Goal: Find specific page/section: Find specific page/section

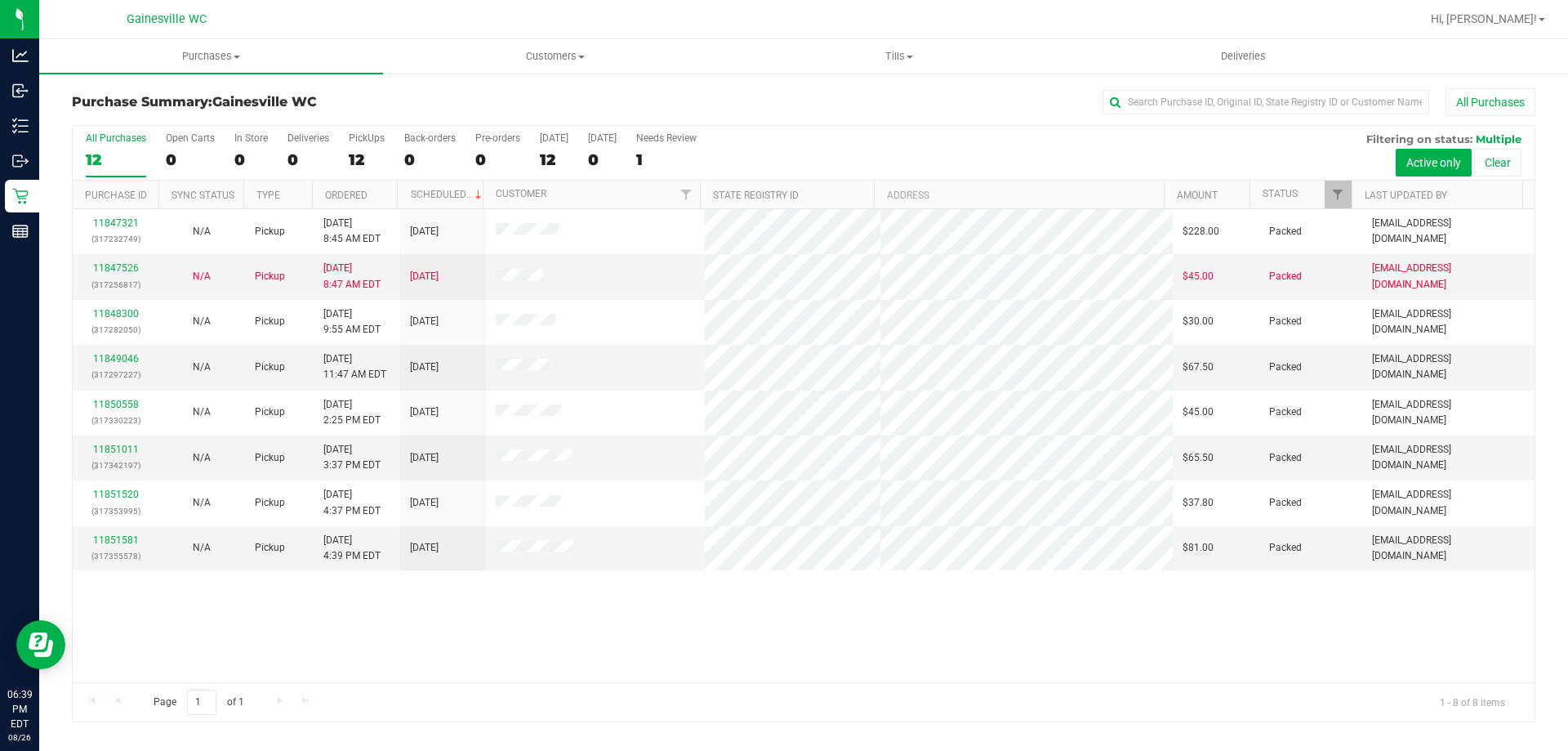
click at [992, 28] on div at bounding box center [856, 18] width 1127 height 32
click at [940, 103] on div "All Purchases" at bounding box center [1047, 102] width 976 height 28
click at [454, 706] on div "Page 1 of 1 1 - 8 of 8 items" at bounding box center [803, 701] width 1462 height 39
click at [1083, 692] on div "Page 1 of 1 1 - 8 of 8 items" at bounding box center [803, 701] width 1462 height 39
click at [333, 14] on div at bounding box center [856, 18] width 1127 height 32
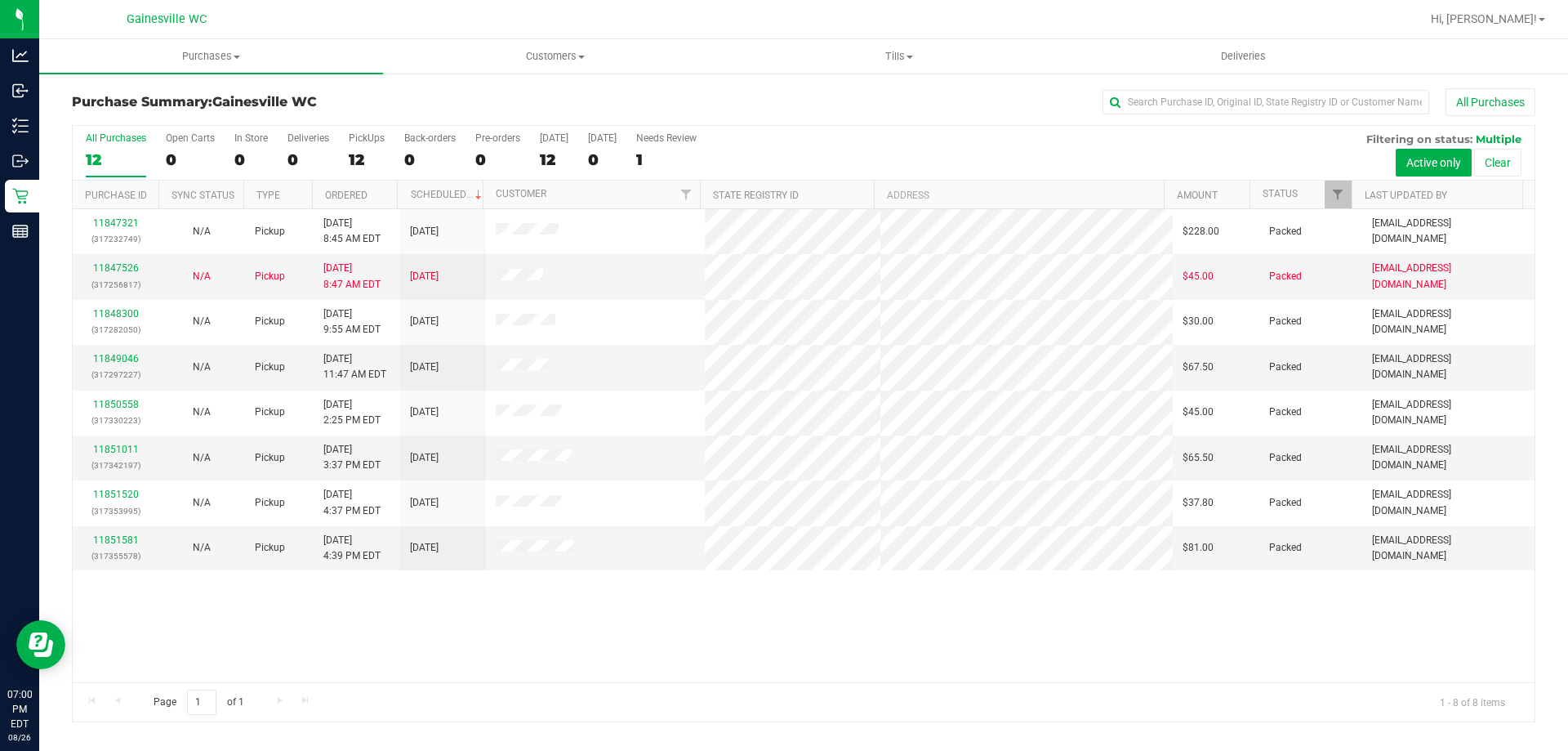
click at [999, 14] on div at bounding box center [856, 18] width 1127 height 32
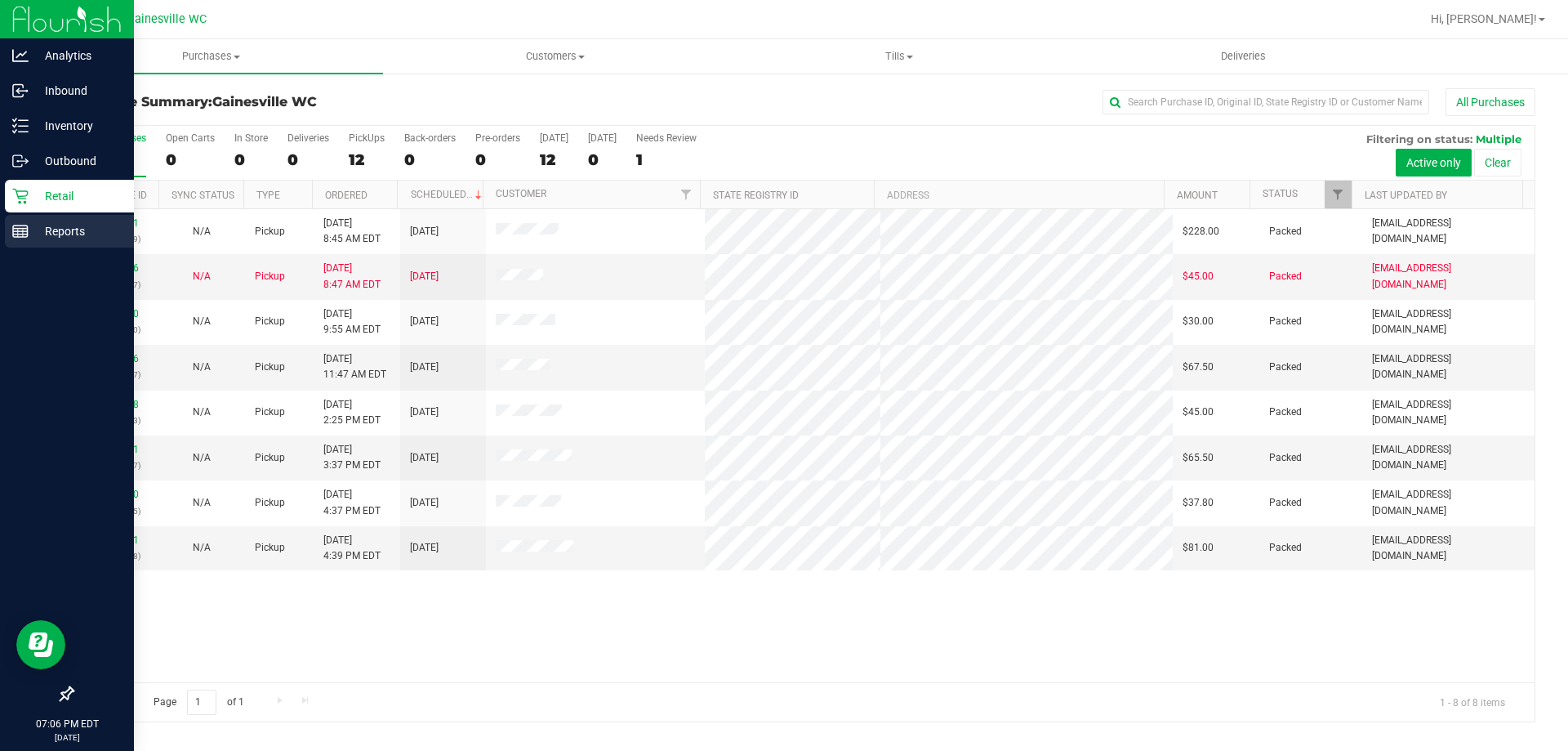
click at [89, 227] on p "Reports" at bounding box center [77, 232] width 98 height 19
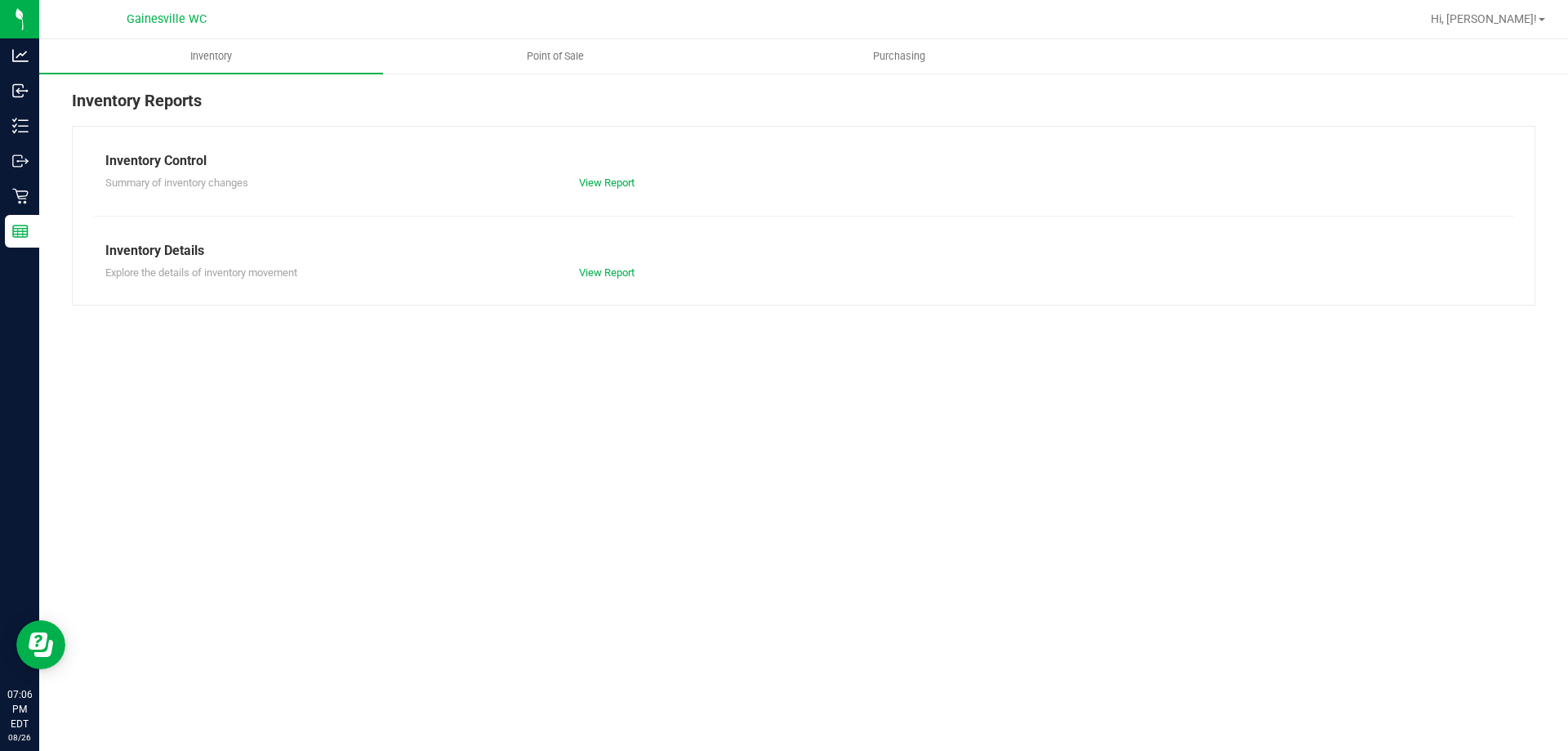
click at [584, 588] on div "Inventory Point of Sale Purchasing Inventory Reports Inventory Control Summary …" at bounding box center [803, 394] width 1529 height 711
click at [529, 34] on div at bounding box center [856, 18] width 1127 height 32
click at [537, 50] on span "Point of Sale" at bounding box center [555, 55] width 101 height 15
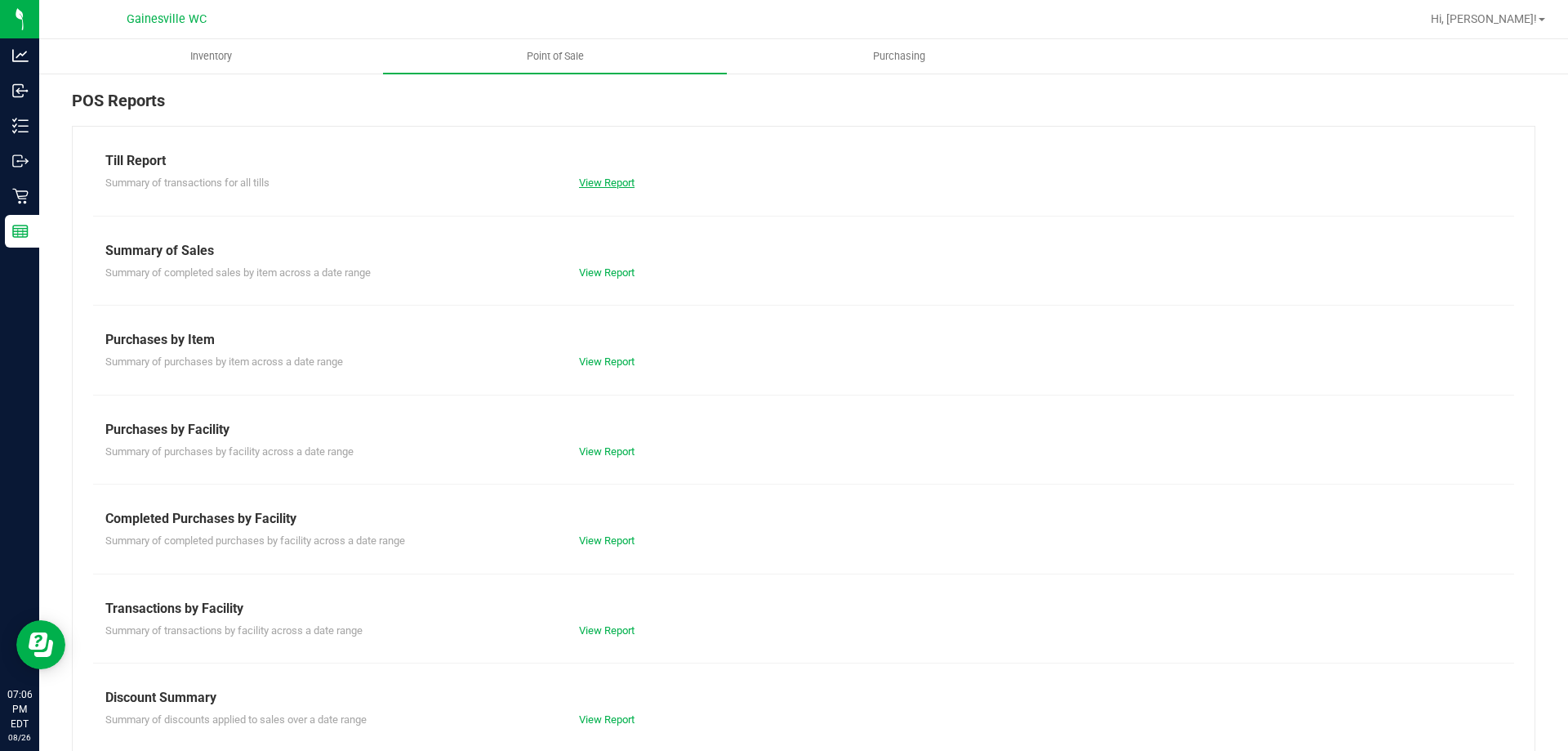
click at [613, 185] on link "View Report" at bounding box center [606, 182] width 55 height 13
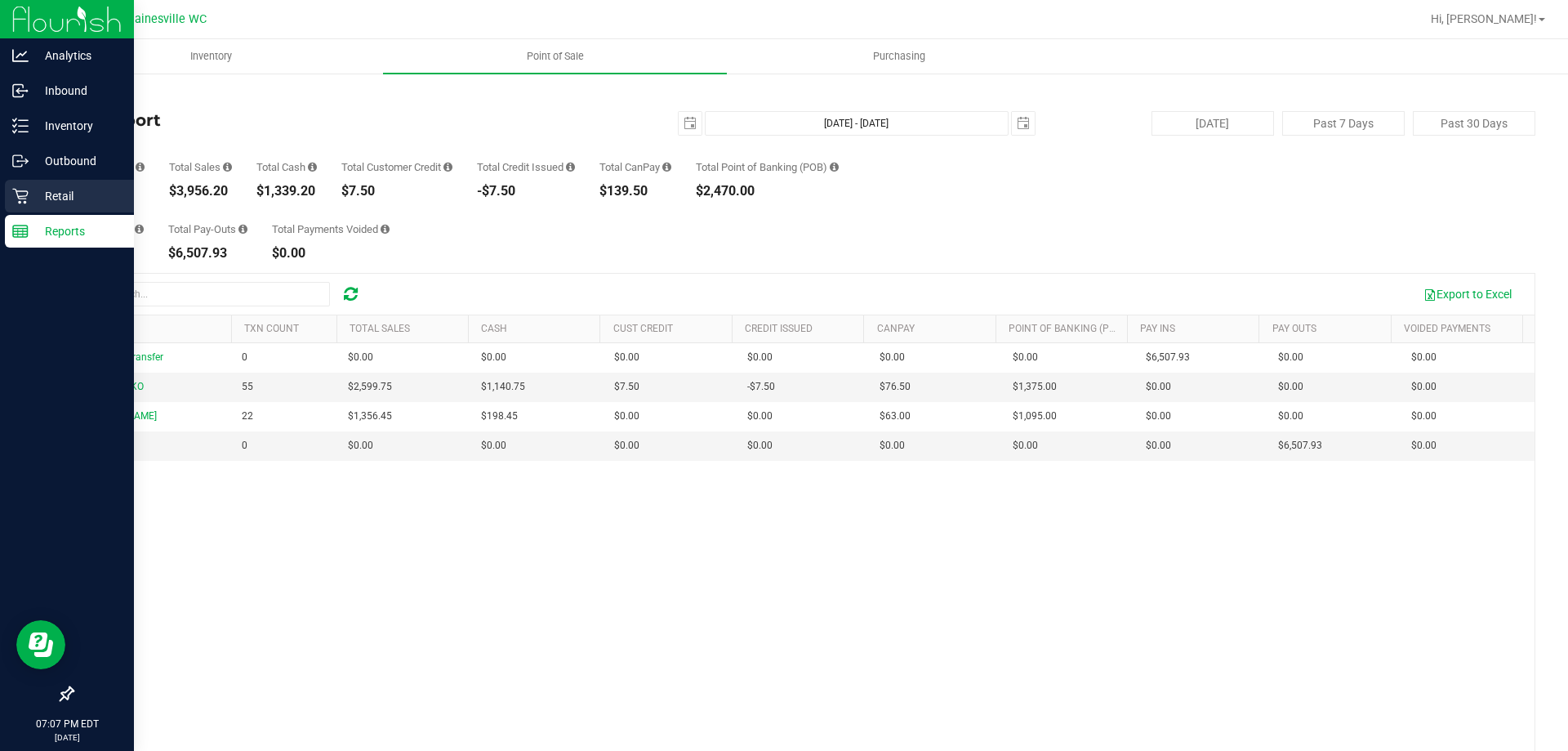
click at [27, 182] on div "Retail" at bounding box center [69, 197] width 129 height 33
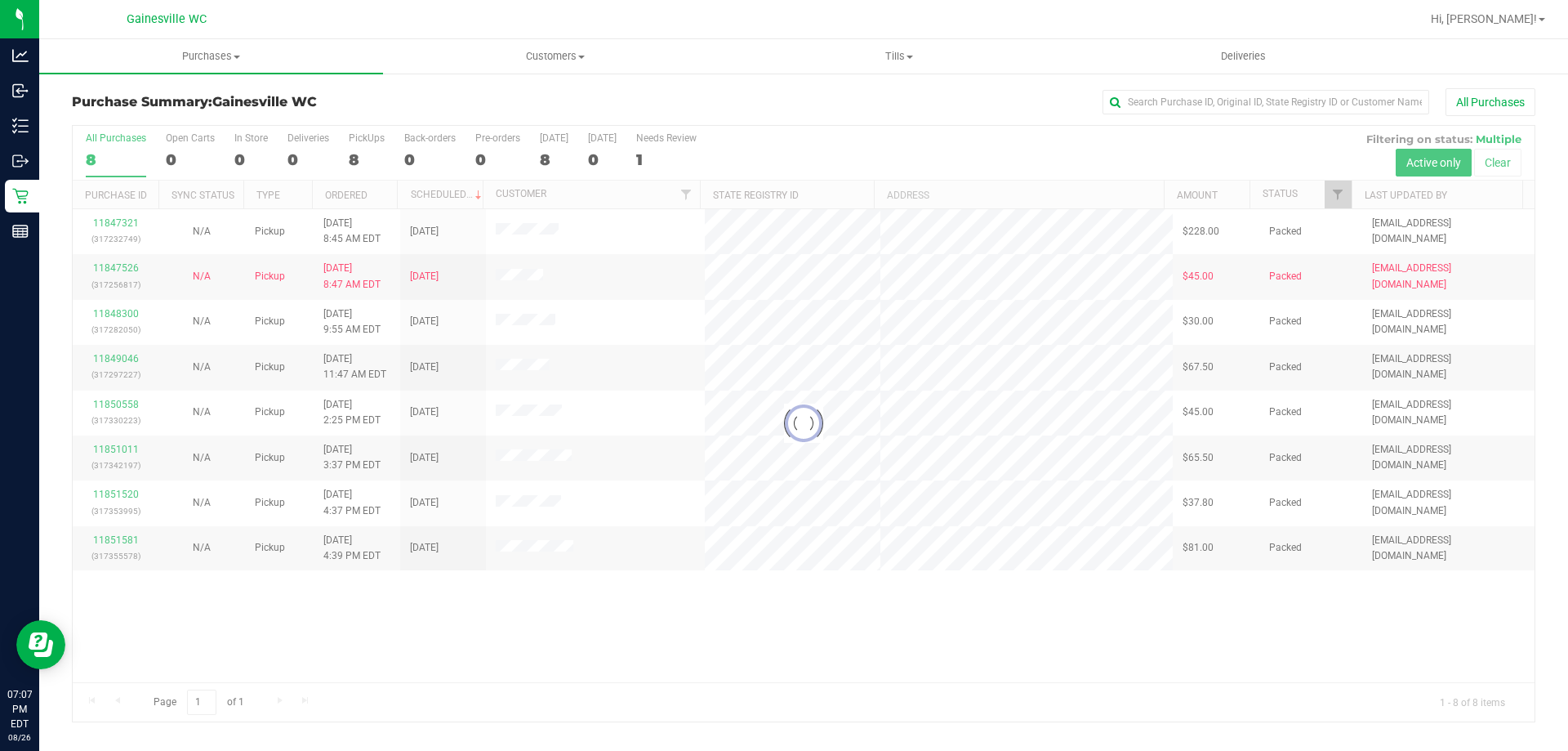
click at [841, 95] on div "All Purchases" at bounding box center [1047, 102] width 976 height 28
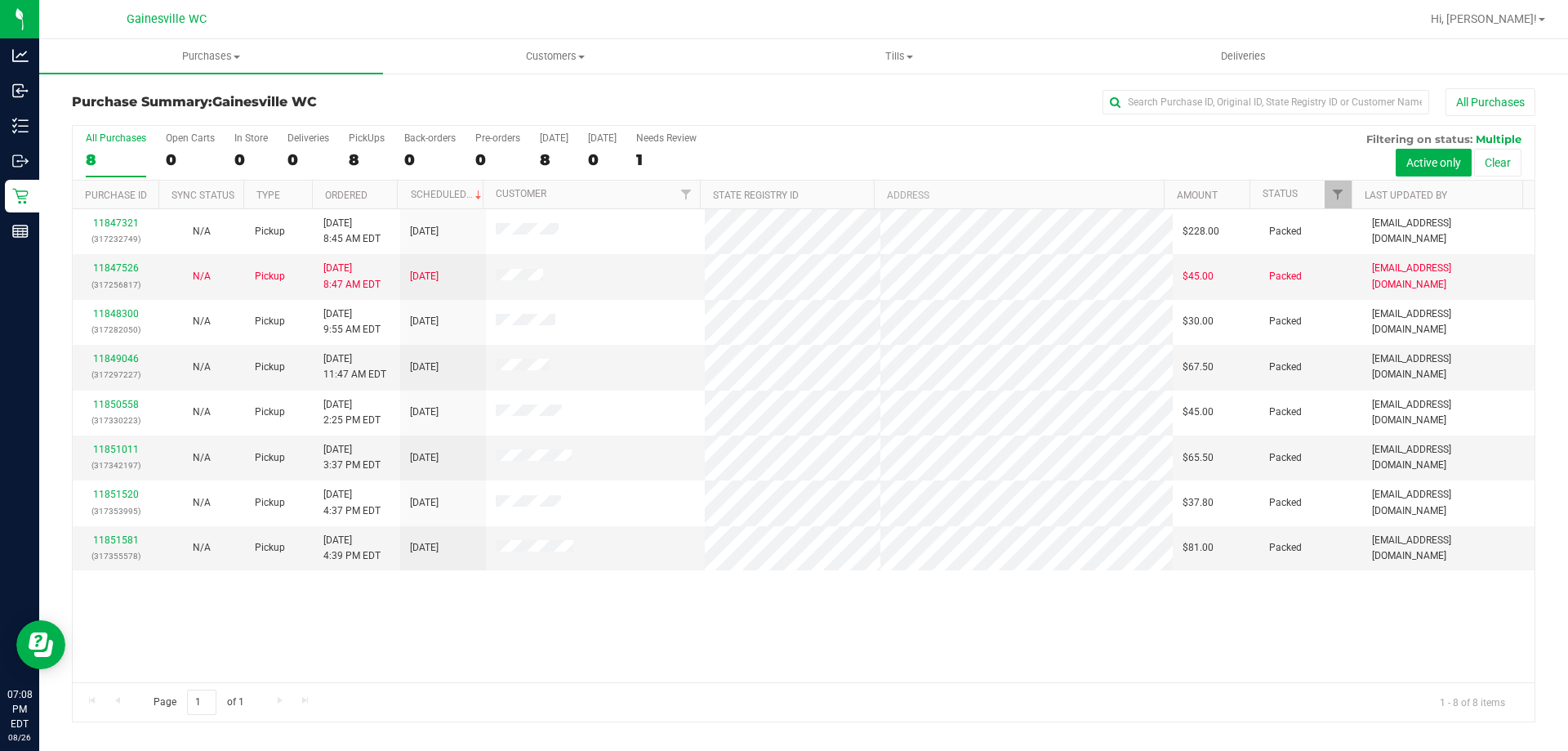
click at [1363, 17] on div at bounding box center [856, 18] width 1127 height 32
click at [395, 18] on div at bounding box center [856, 18] width 1127 height 32
click at [713, 91] on div "All Purchases" at bounding box center [1047, 102] width 976 height 28
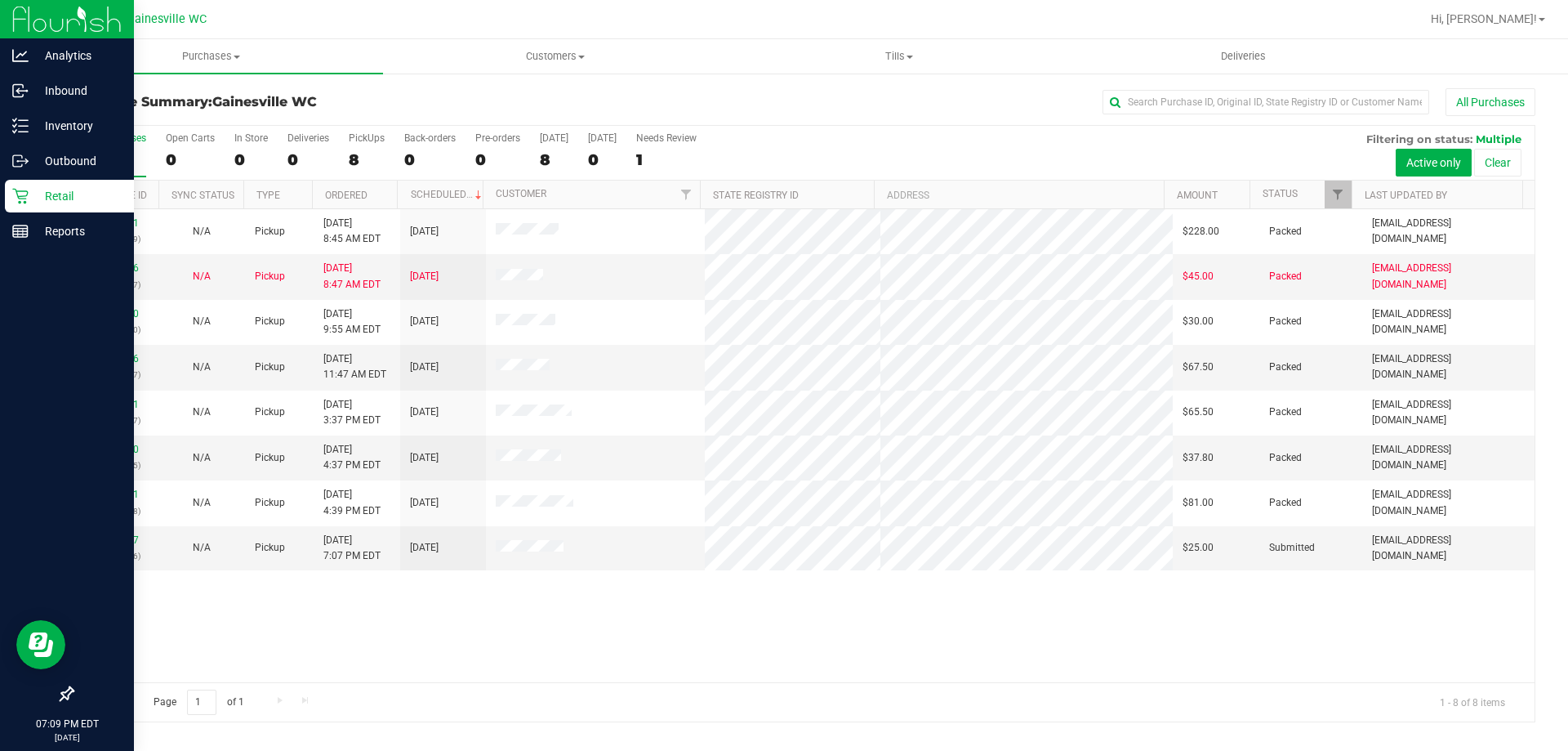
click at [12, 183] on div "Retail" at bounding box center [69, 197] width 129 height 33
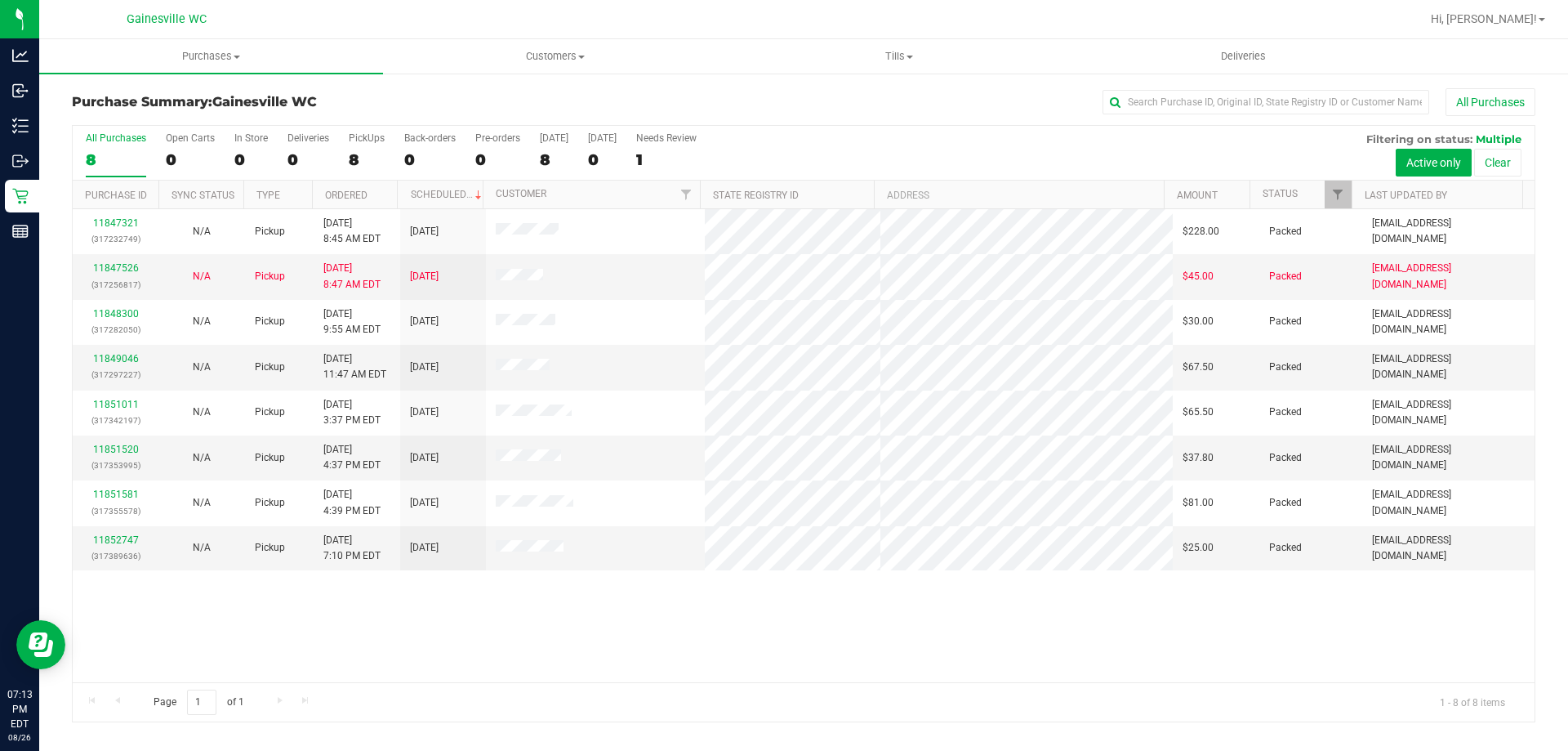
click at [1068, 161] on div "All Purchases 8 Open Carts 0 In Store 0 Deliveries 0 PickUps 8 Back-orders 0 Pr…" at bounding box center [803, 153] width 1462 height 54
